Goal: Information Seeking & Learning: Understand process/instructions

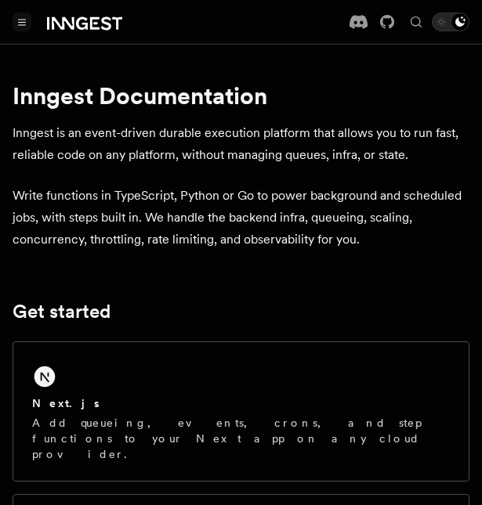
click at [22, 16] on button "Toggle navigation" at bounding box center [22, 22] width 19 height 19
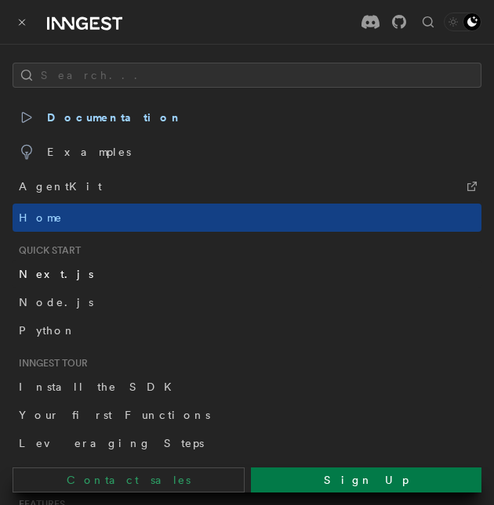
click at [82, 277] on link "Next.js" at bounding box center [247, 274] width 469 height 28
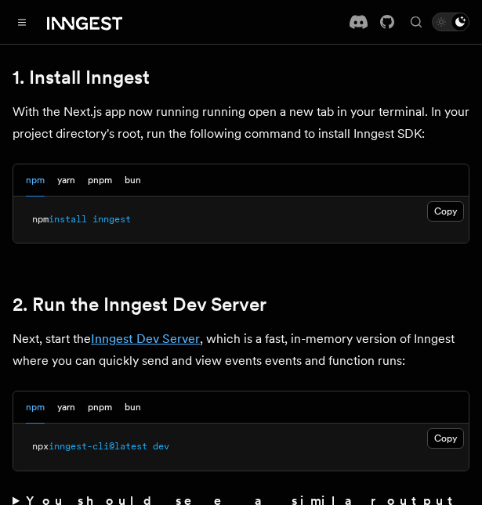
scroll to position [940, 0]
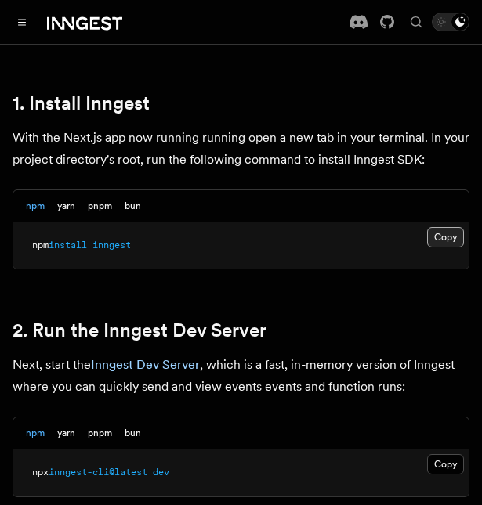
click at [452, 227] on button "Copy Copied" at bounding box center [445, 237] width 37 height 20
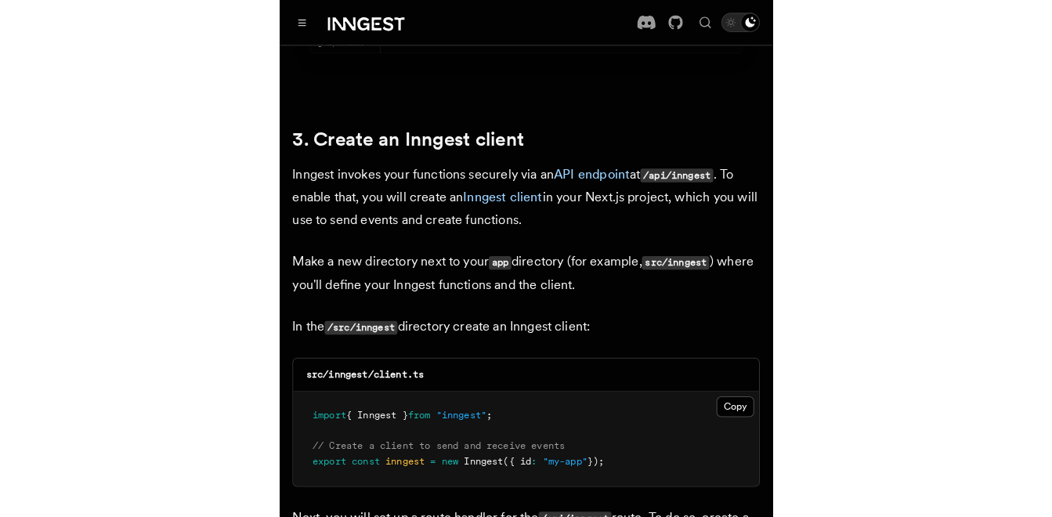
scroll to position [1802, 0]
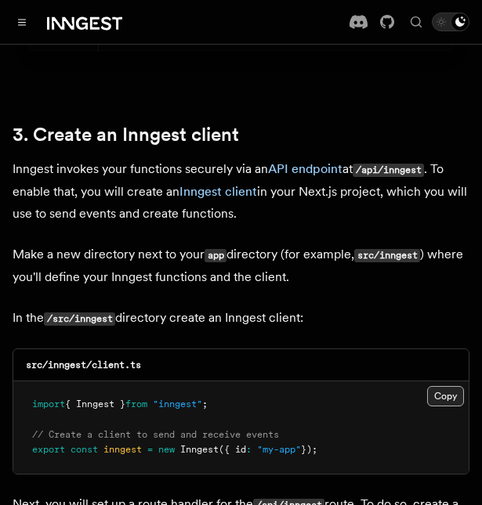
click at [445, 386] on button "Copy Copied" at bounding box center [445, 396] width 37 height 20
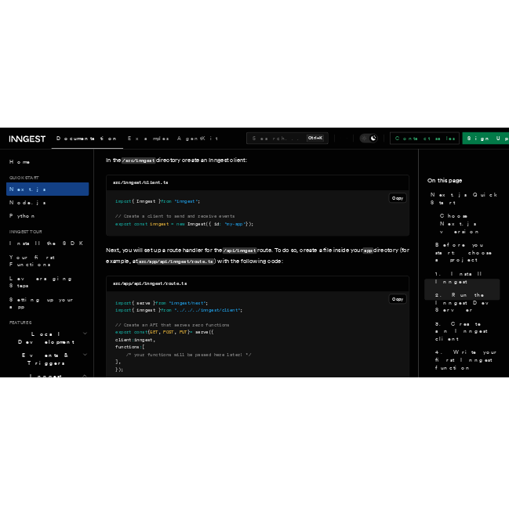
scroll to position [2037, 0]
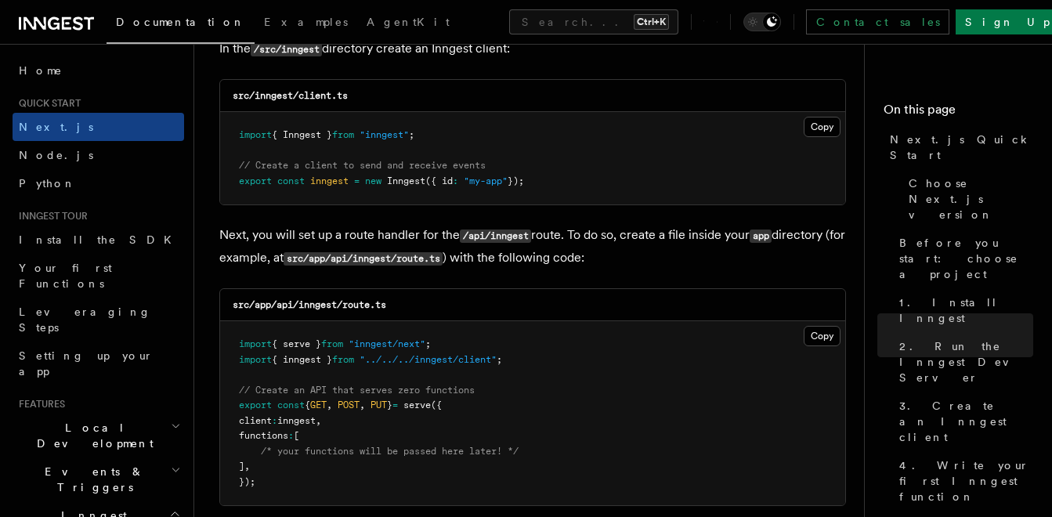
click at [324, 310] on code "src/app/api/inngest/route.ts" at bounding box center [310, 304] width 154 height 11
click at [319, 299] on h3 "src/app/api/inngest/route.ts" at bounding box center [310, 305] width 154 height 13
click at [320, 304] on code "src/app/api/inngest/route.ts" at bounding box center [310, 304] width 154 height 11
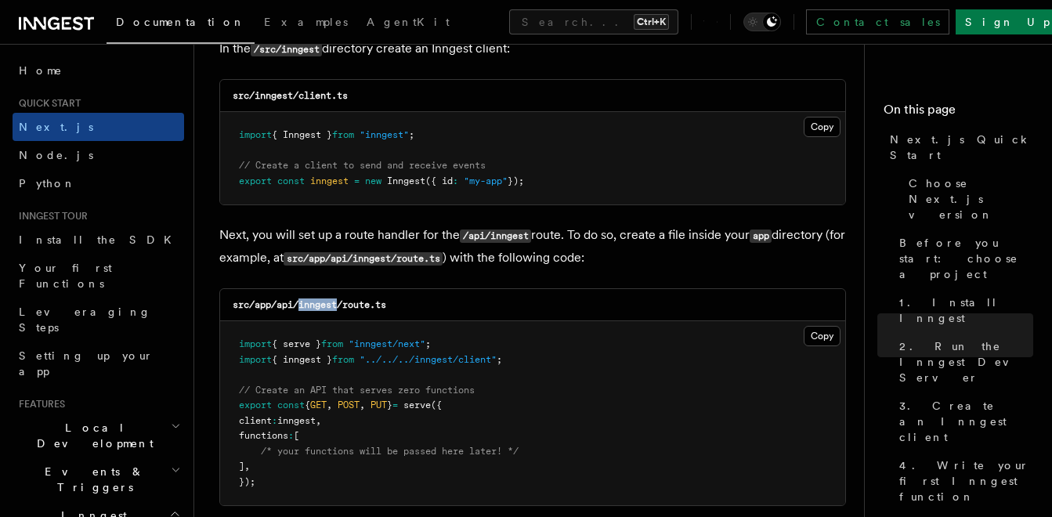
copy code "inngest"
click at [481, 335] on button "Copy Copied" at bounding box center [822, 336] width 37 height 20
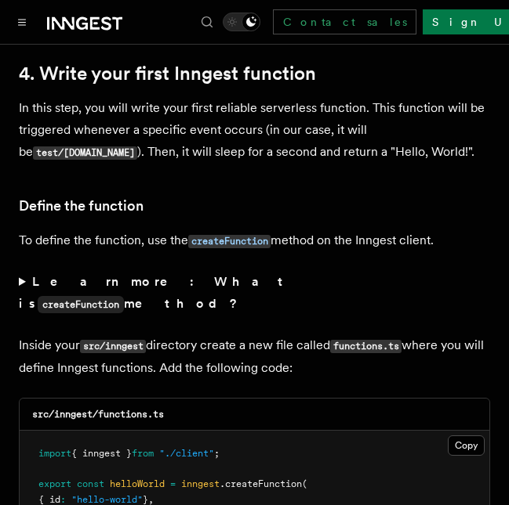
scroll to position [2586, 0]
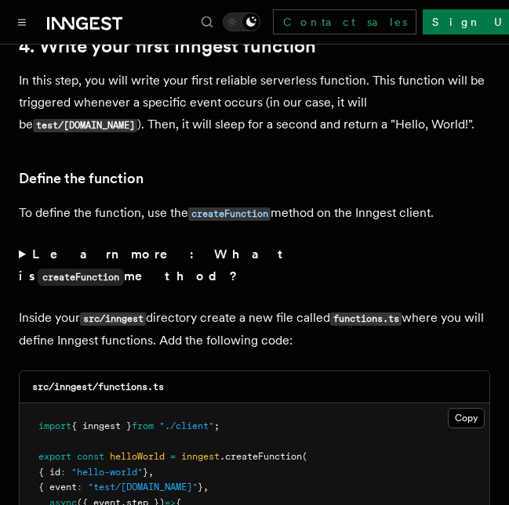
click at [129, 382] on code "src/inngest/functions.ts" at bounding box center [98, 387] width 132 height 11
copy code "functions"
